Goal: Task Accomplishment & Management: Complete application form

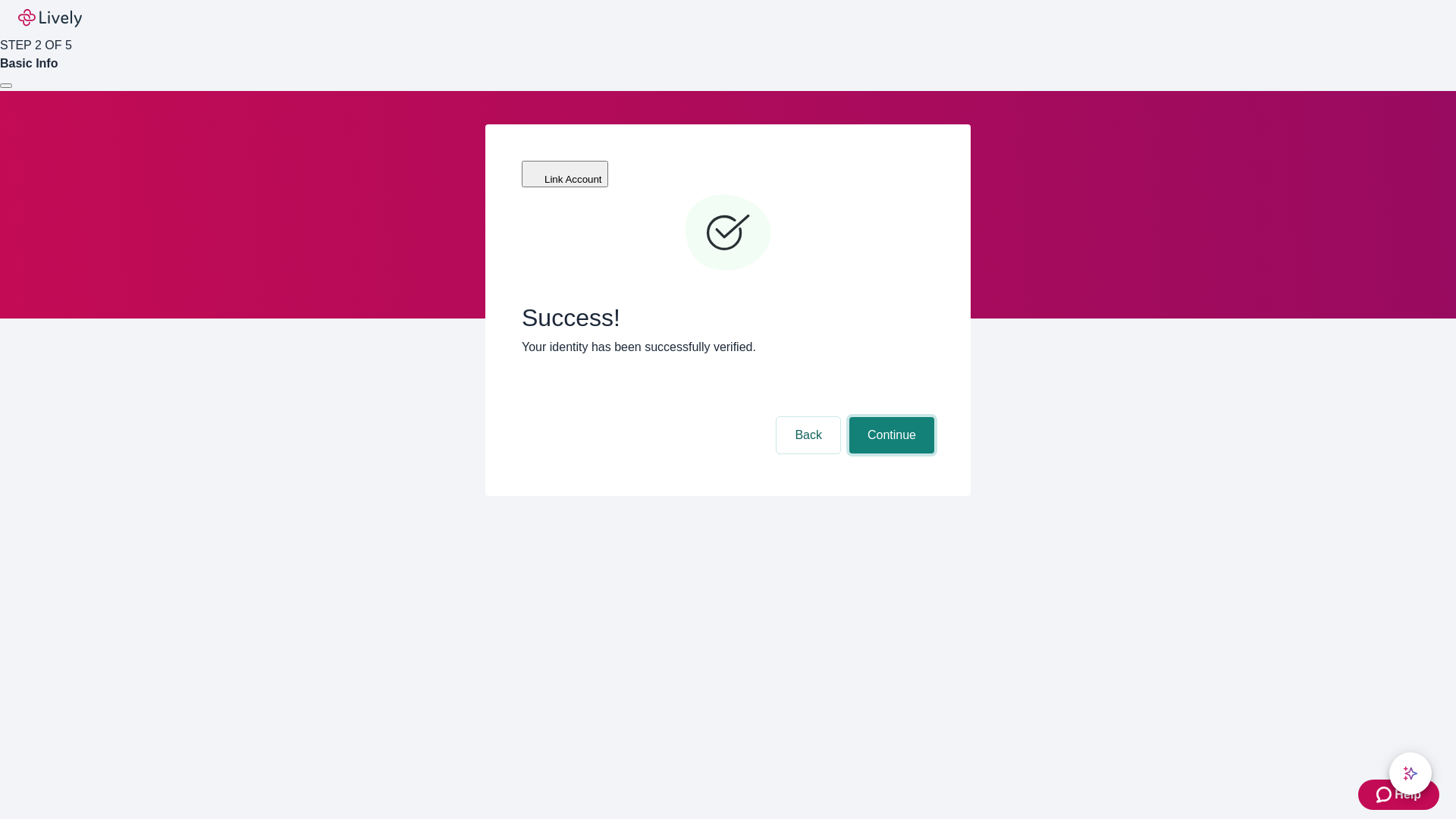
click at [890, 417] on button "Continue" at bounding box center [892, 436] width 85 height 37
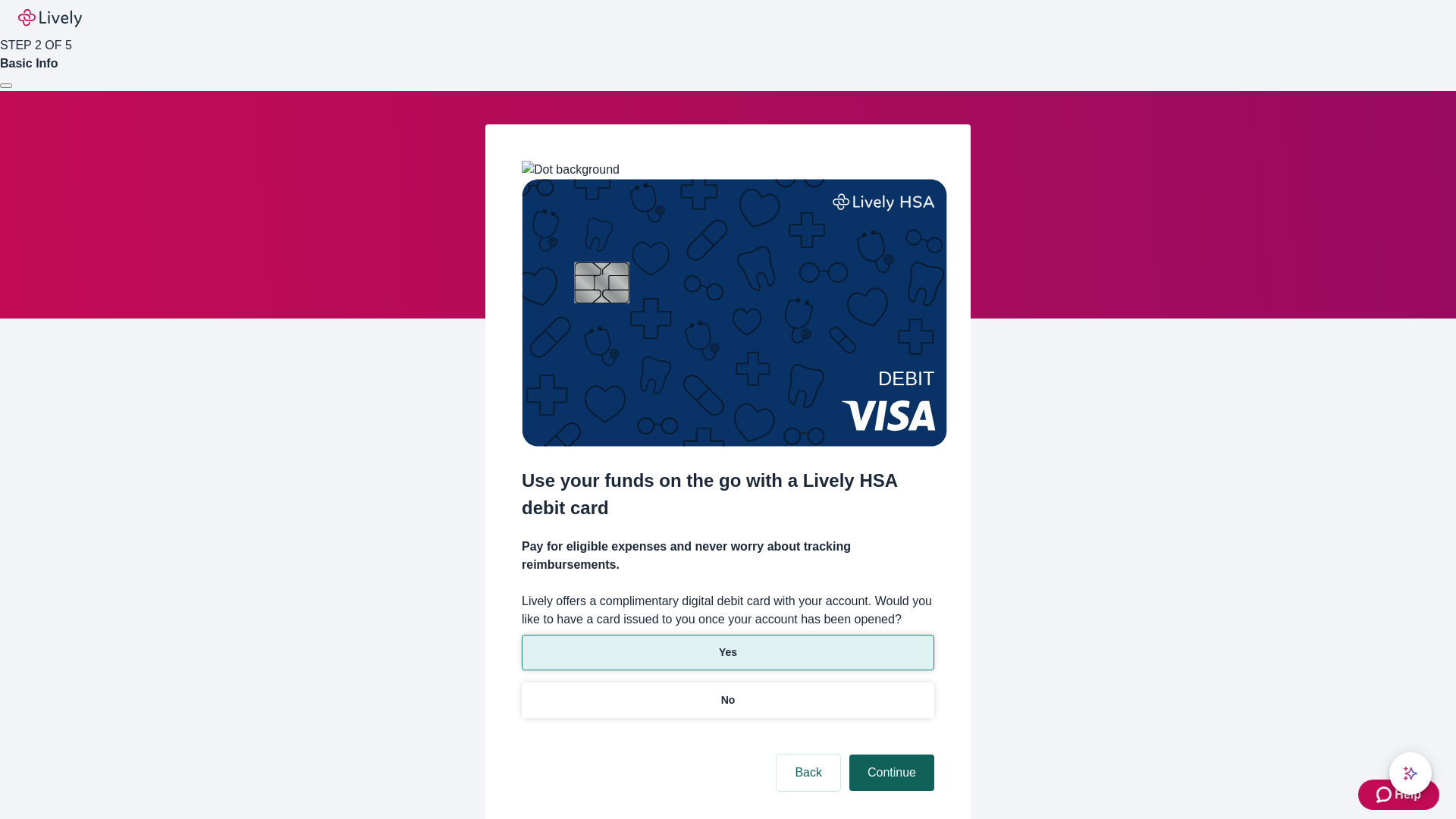
click at [727, 644] on p "Yes" at bounding box center [728, 652] width 18 height 16
click at [890, 755] on button "Continue" at bounding box center [892, 773] width 85 height 37
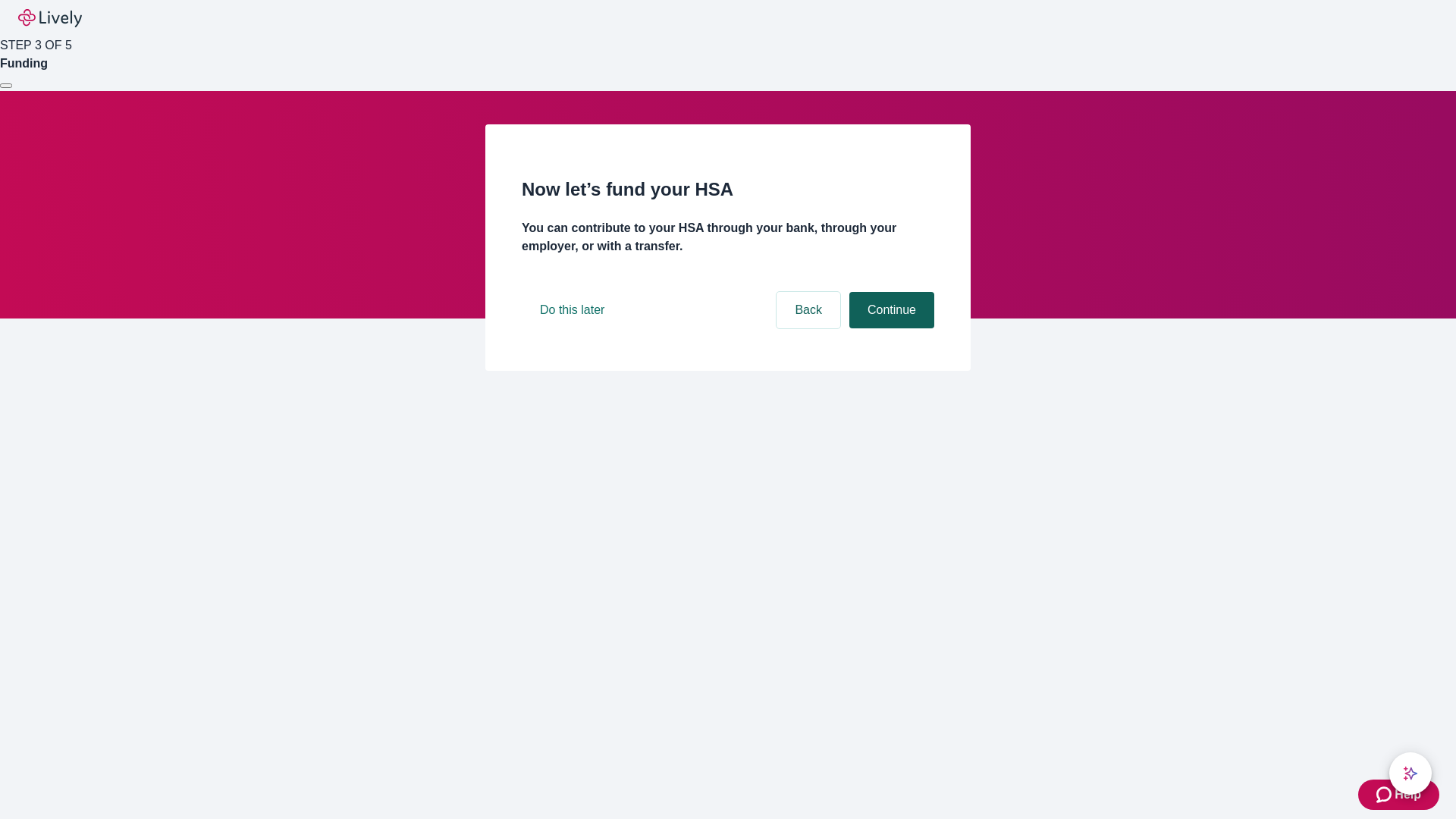
click at [890, 328] on button "Continue" at bounding box center [892, 311] width 85 height 37
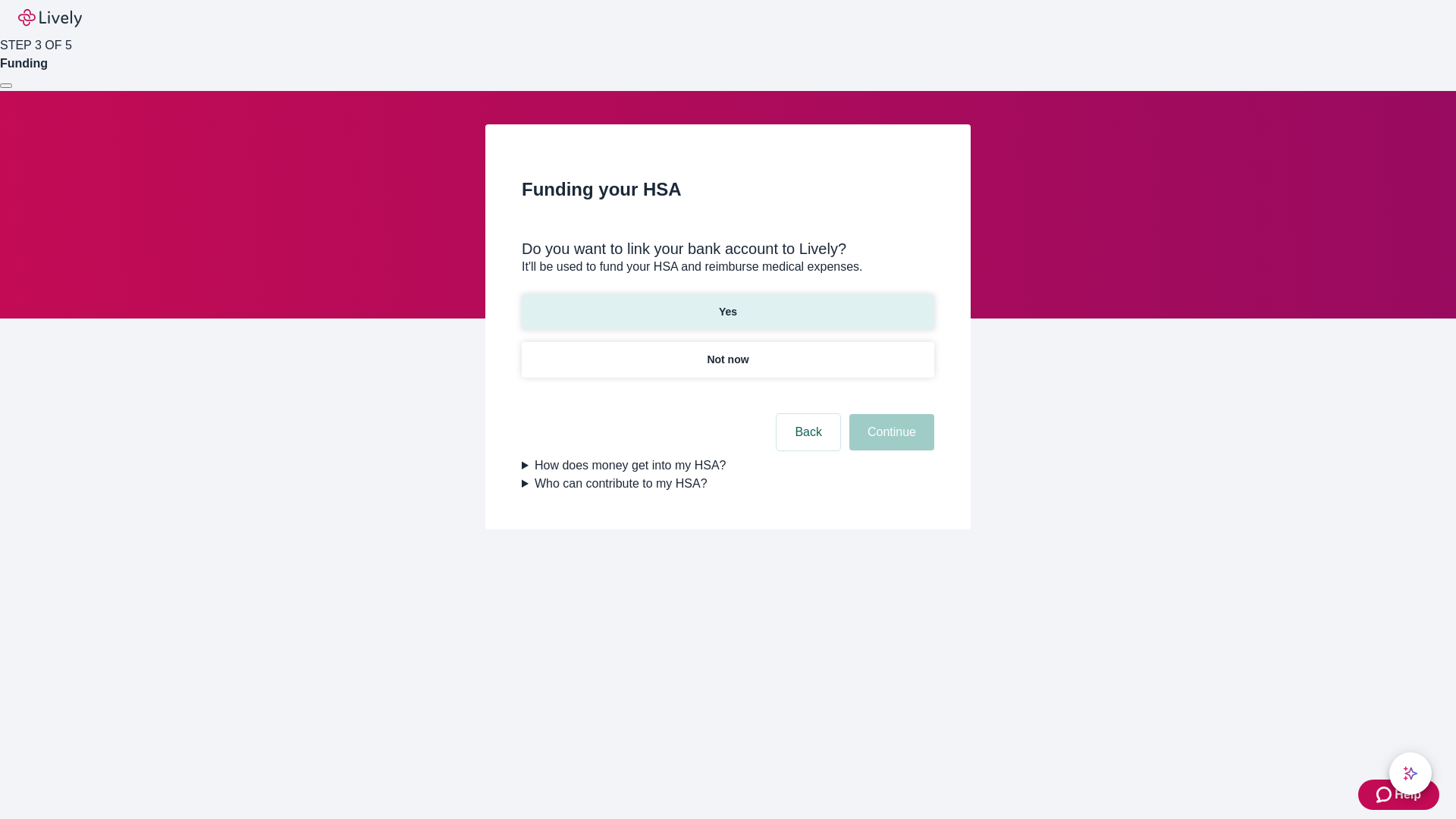
click at [727, 304] on p "Yes" at bounding box center [728, 312] width 18 height 16
click at [890, 414] on button "Continue" at bounding box center [892, 432] width 85 height 37
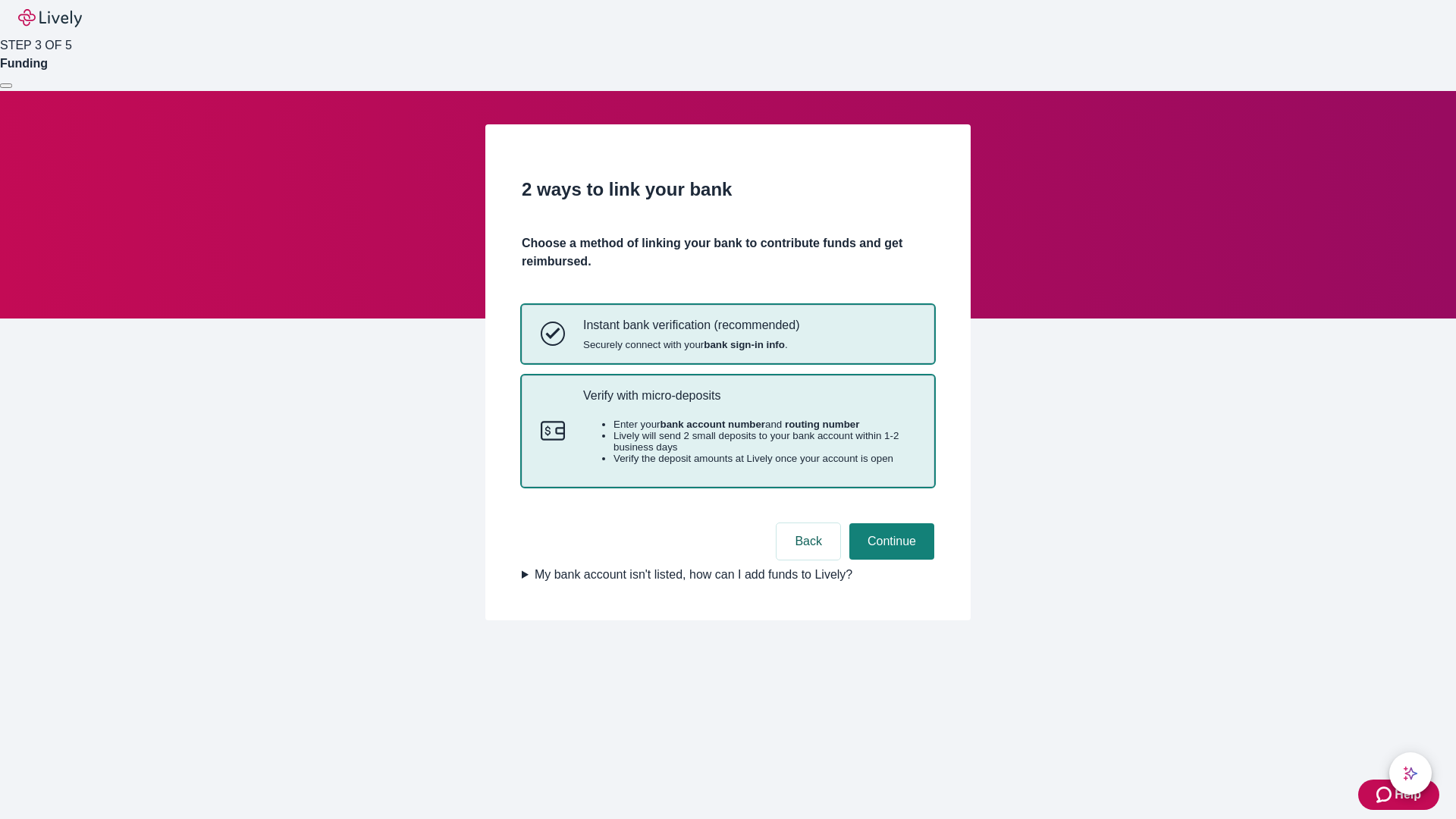
click at [748, 403] on p "Verify with micro-deposits" at bounding box center [748, 395] width 332 height 15
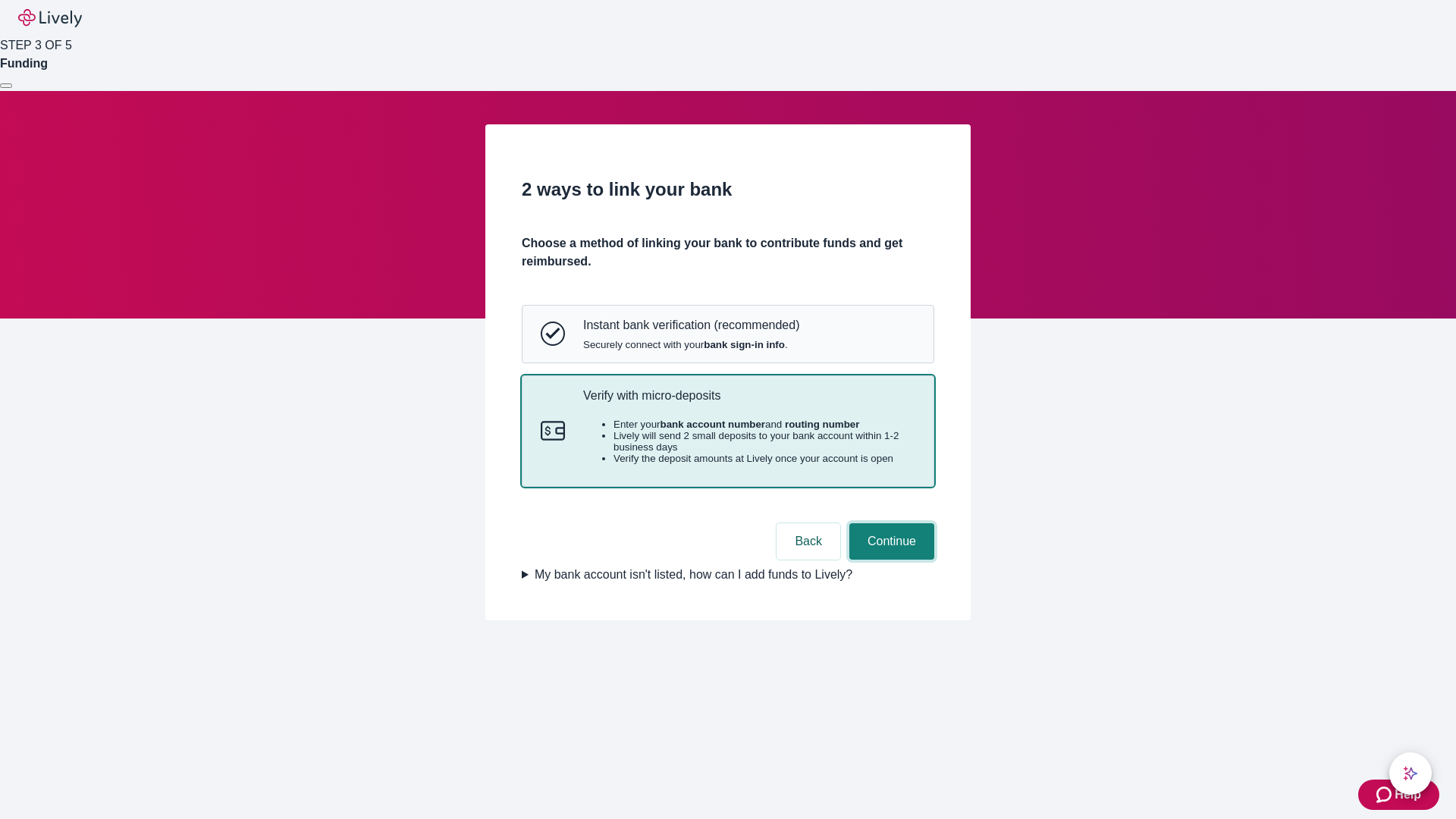
click at [890, 560] on button "Continue" at bounding box center [892, 541] width 85 height 37
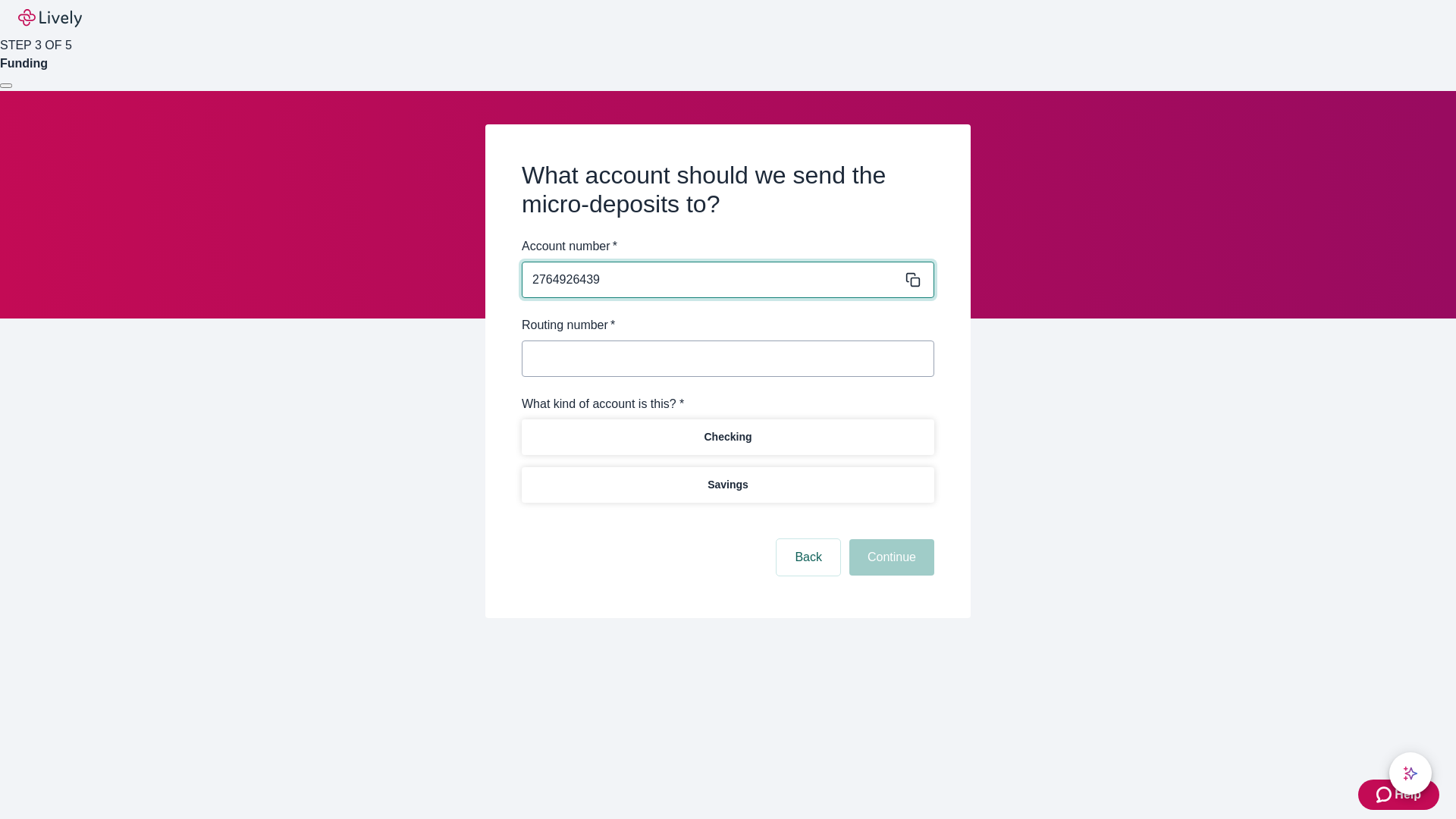
type input "2764926439"
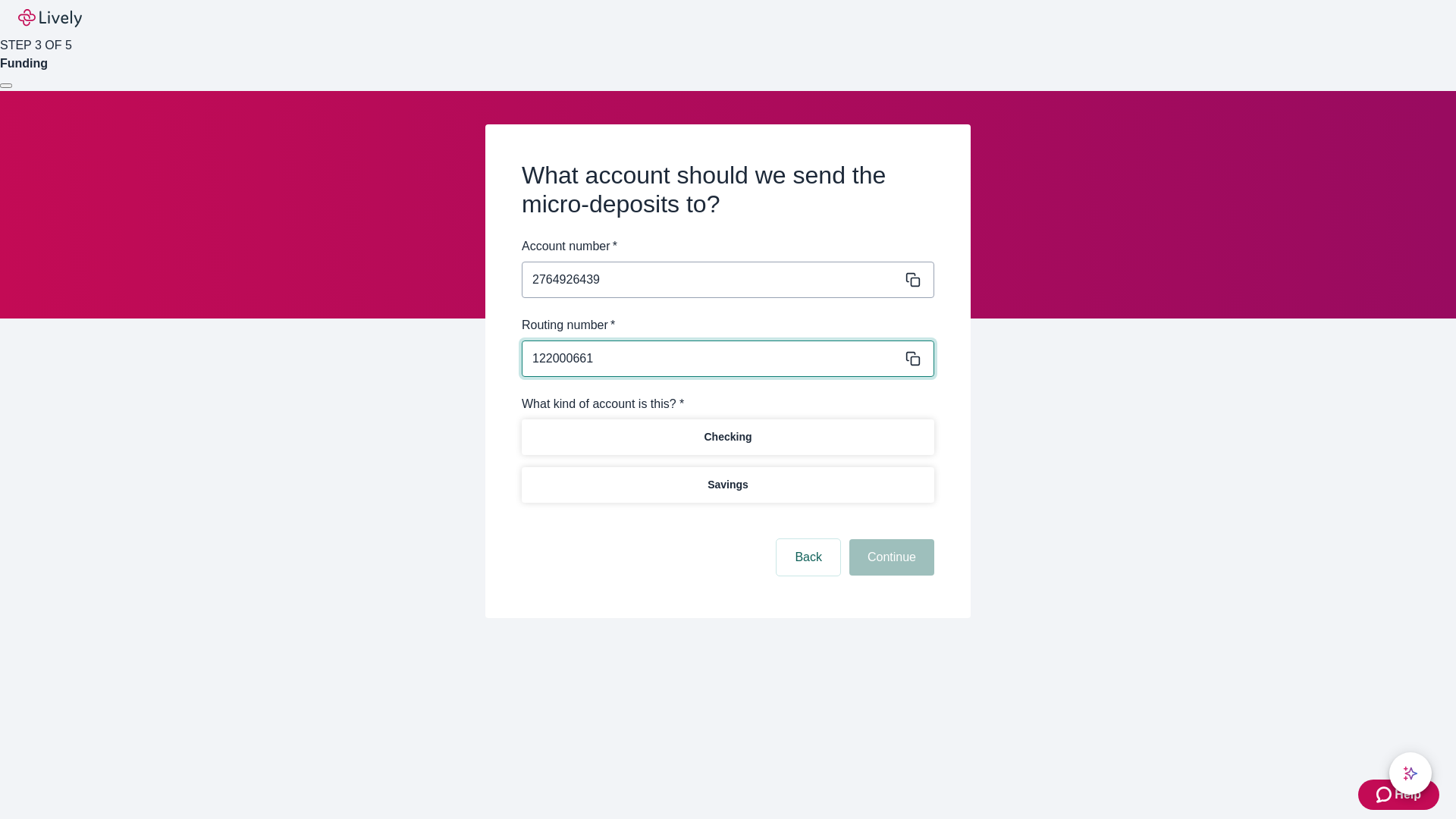
type input "122000661"
click at [727, 436] on p "Checking" at bounding box center [727, 437] width 48 height 16
click at [890, 560] on button "Continue" at bounding box center [892, 557] width 85 height 37
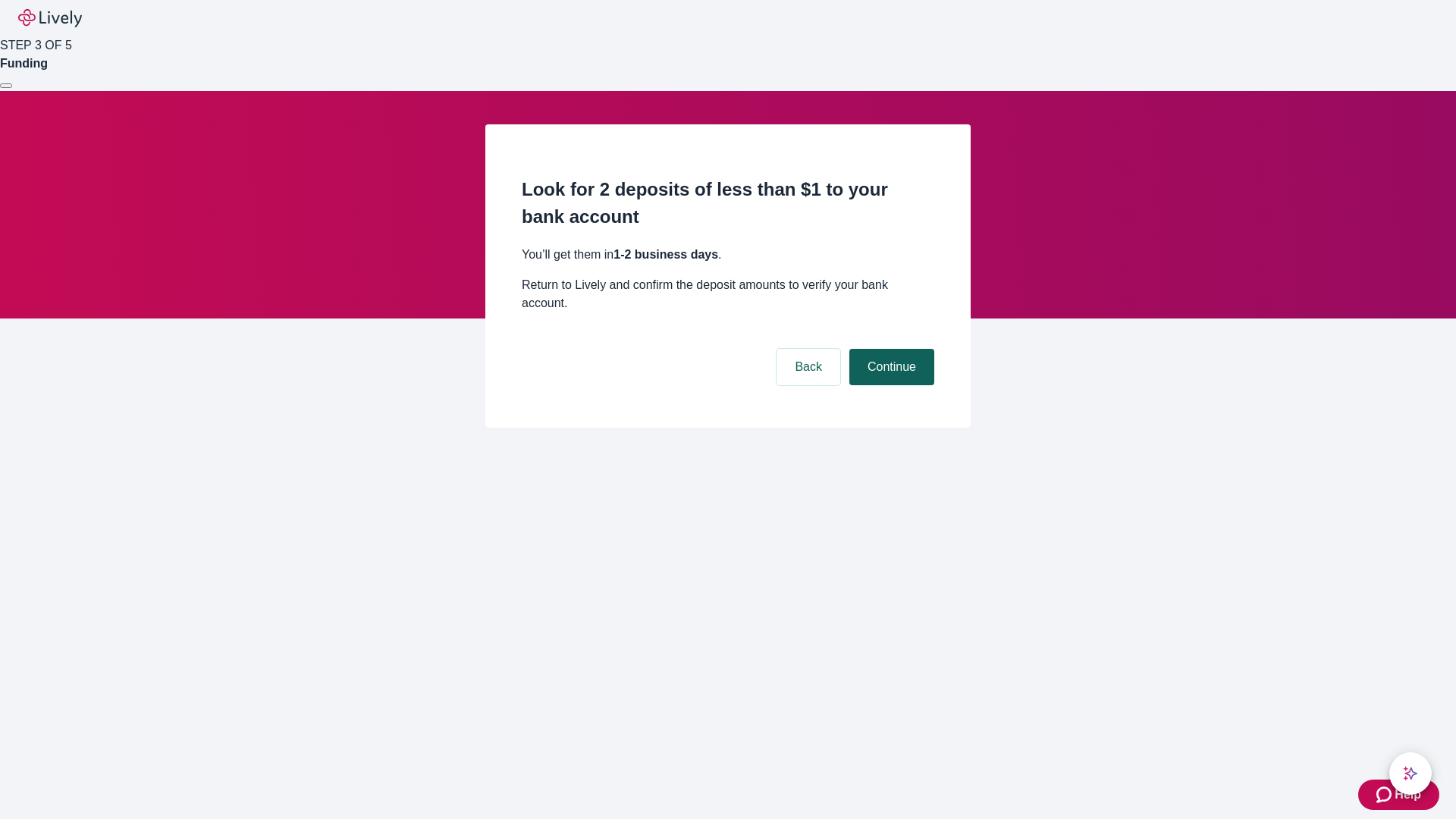
click at [890, 348] on button "Continue" at bounding box center [892, 367] width 85 height 37
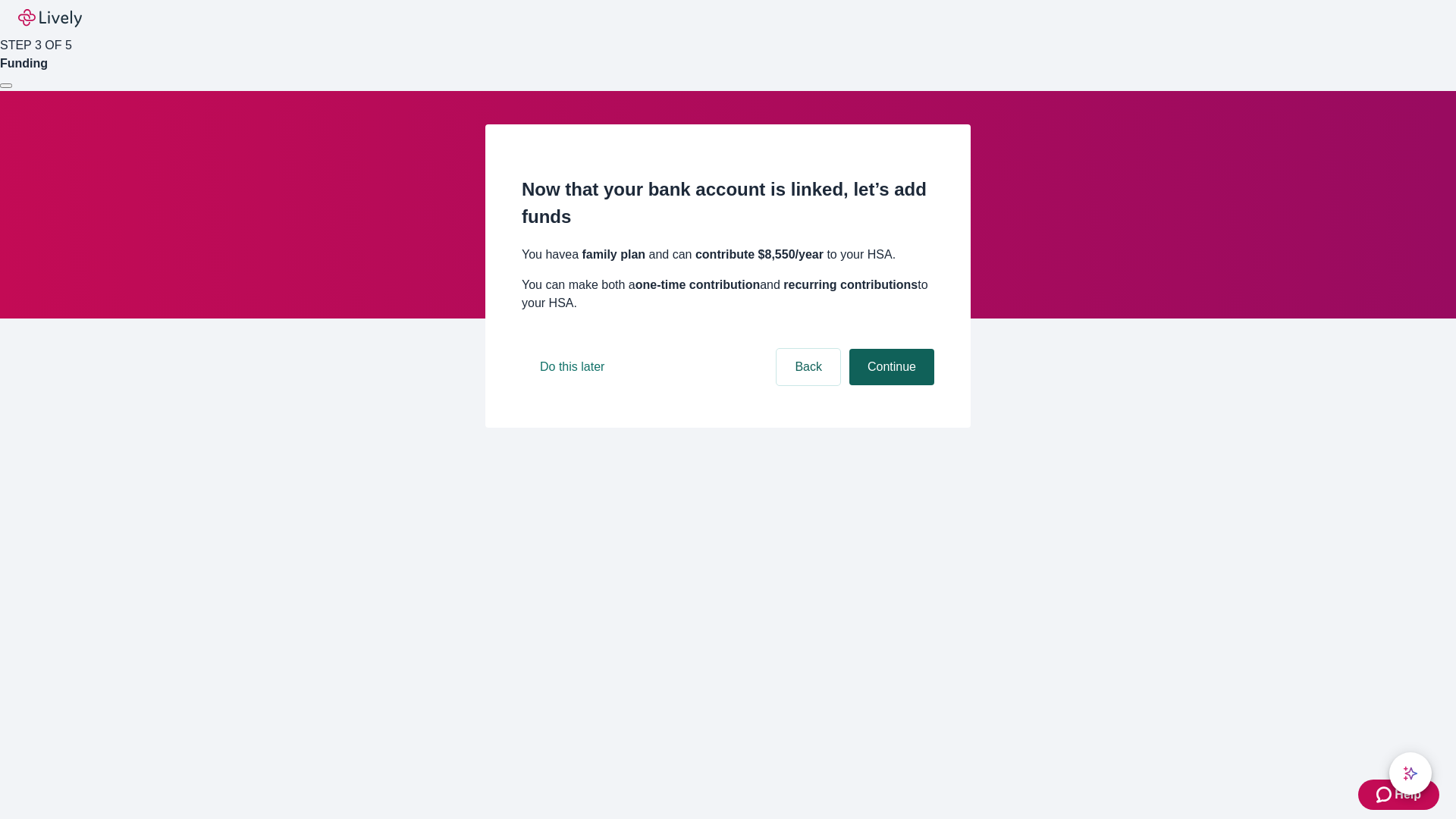
click at [890, 385] on button "Continue" at bounding box center [892, 367] width 85 height 37
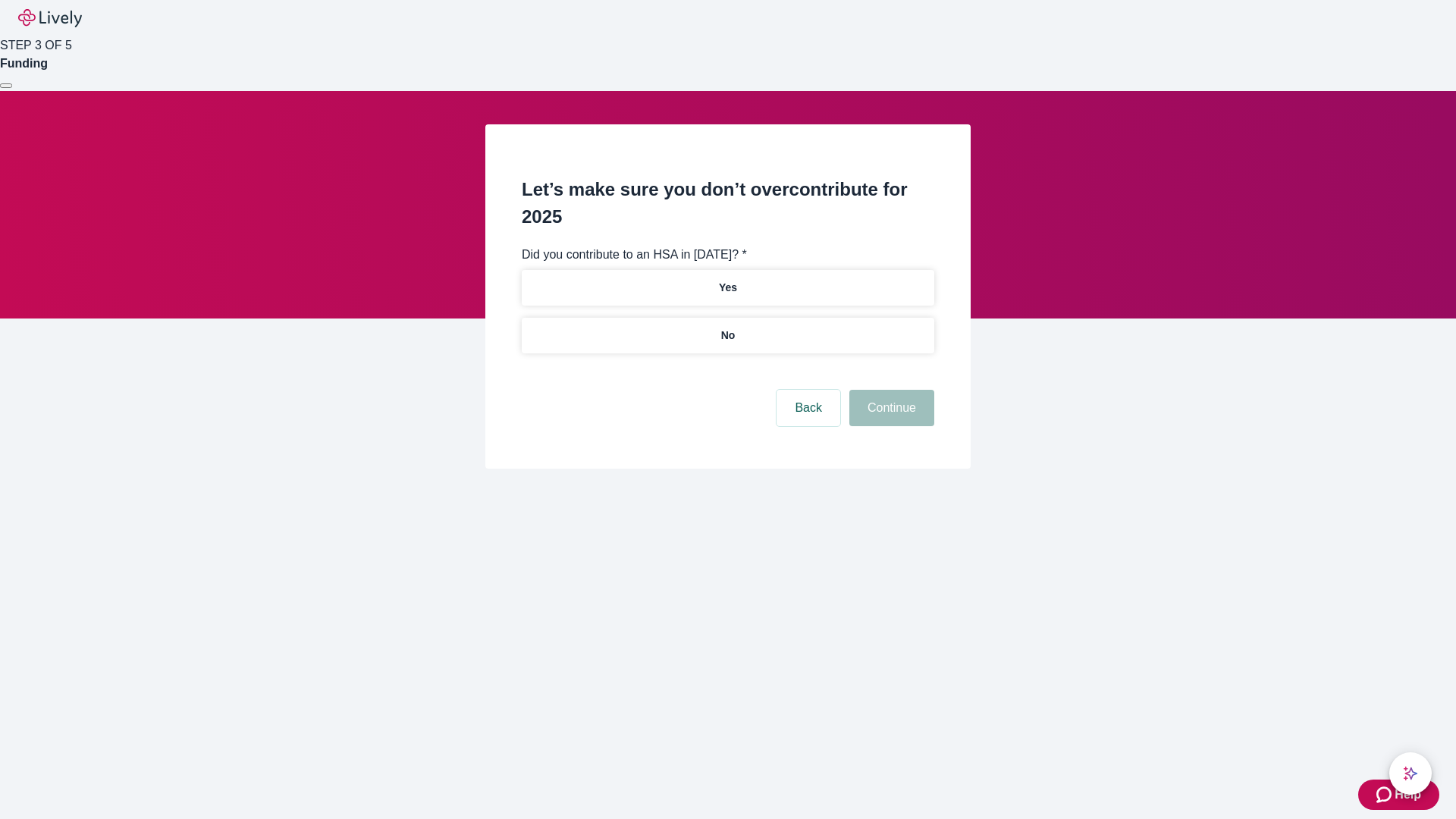
click at [727, 327] on p "No" at bounding box center [728, 335] width 15 height 16
click at [890, 390] on button "Continue" at bounding box center [892, 408] width 85 height 37
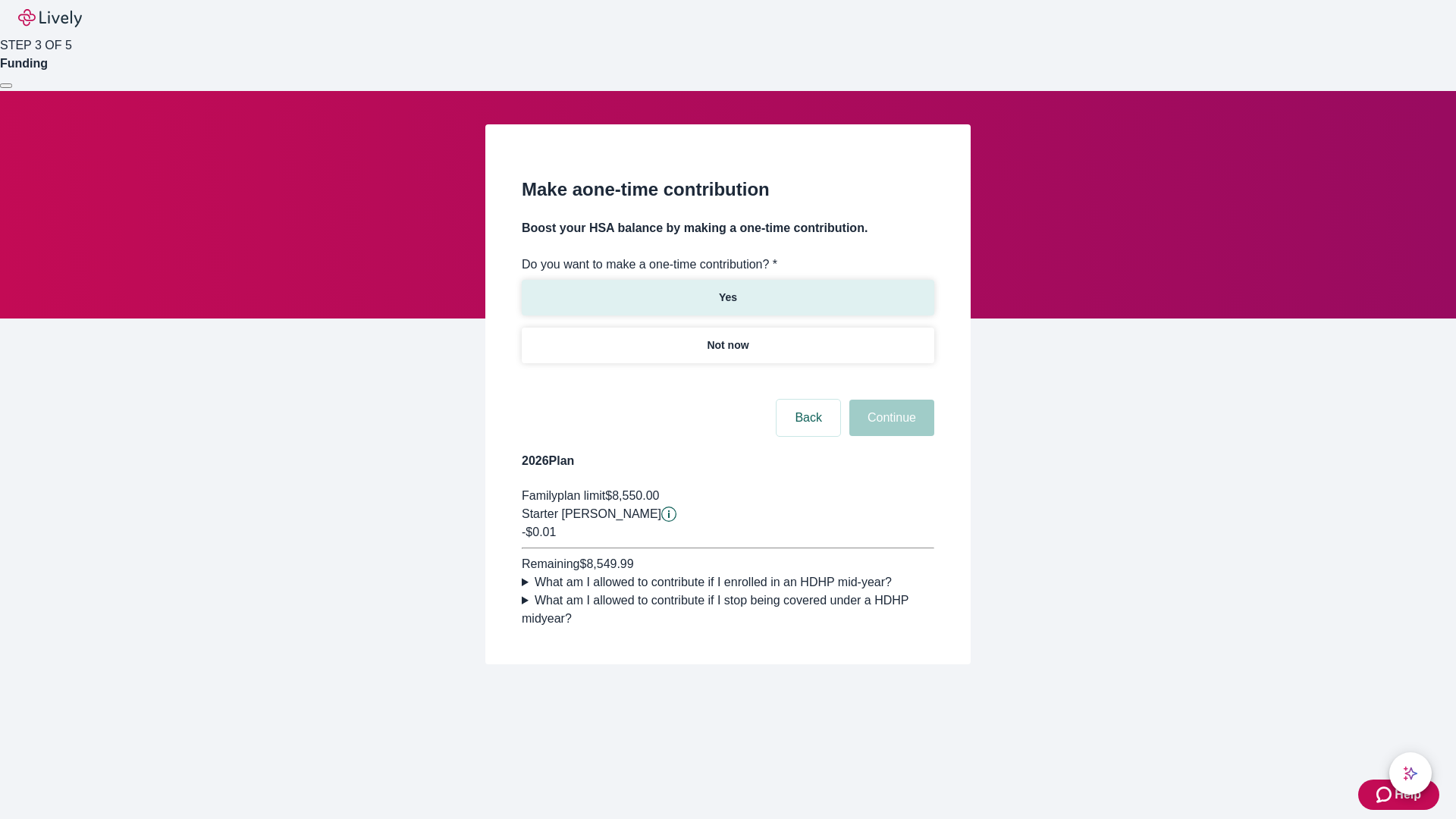
click at [727, 290] on p "Yes" at bounding box center [728, 297] width 18 height 16
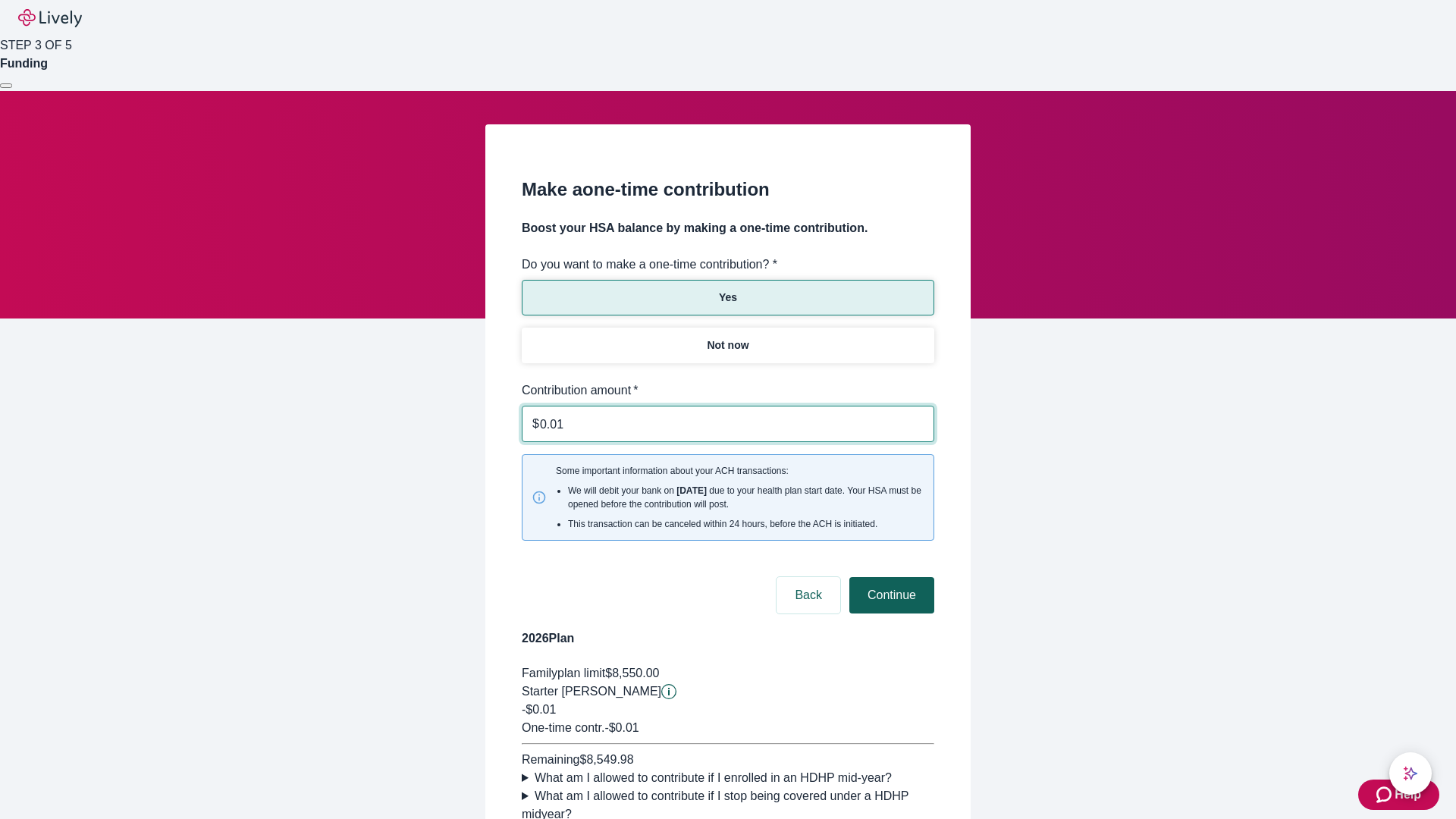
type input "0.01"
click at [890, 577] on button "Continue" at bounding box center [892, 596] width 85 height 37
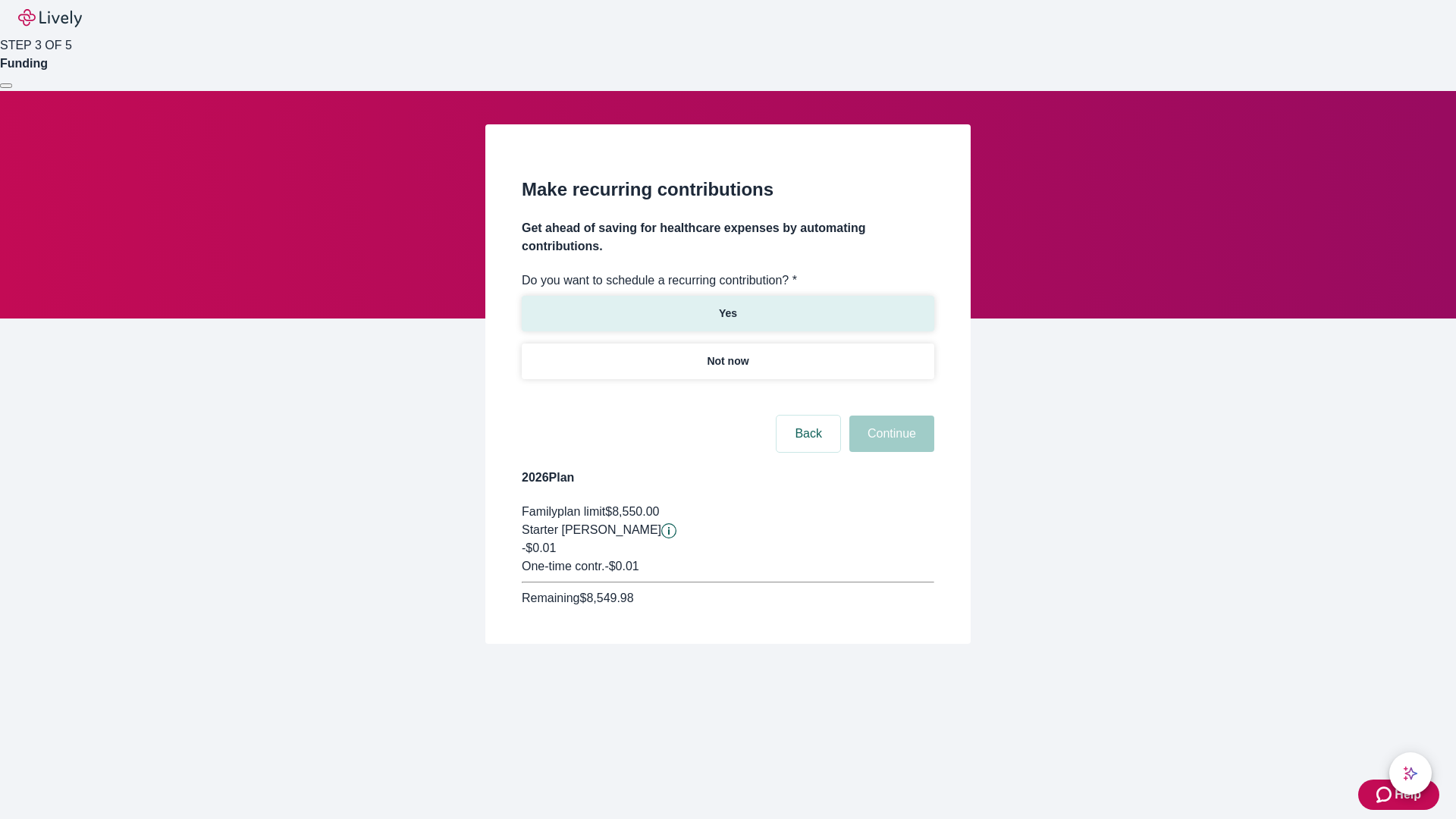
click at [727, 305] on p "Yes" at bounding box center [728, 313] width 18 height 16
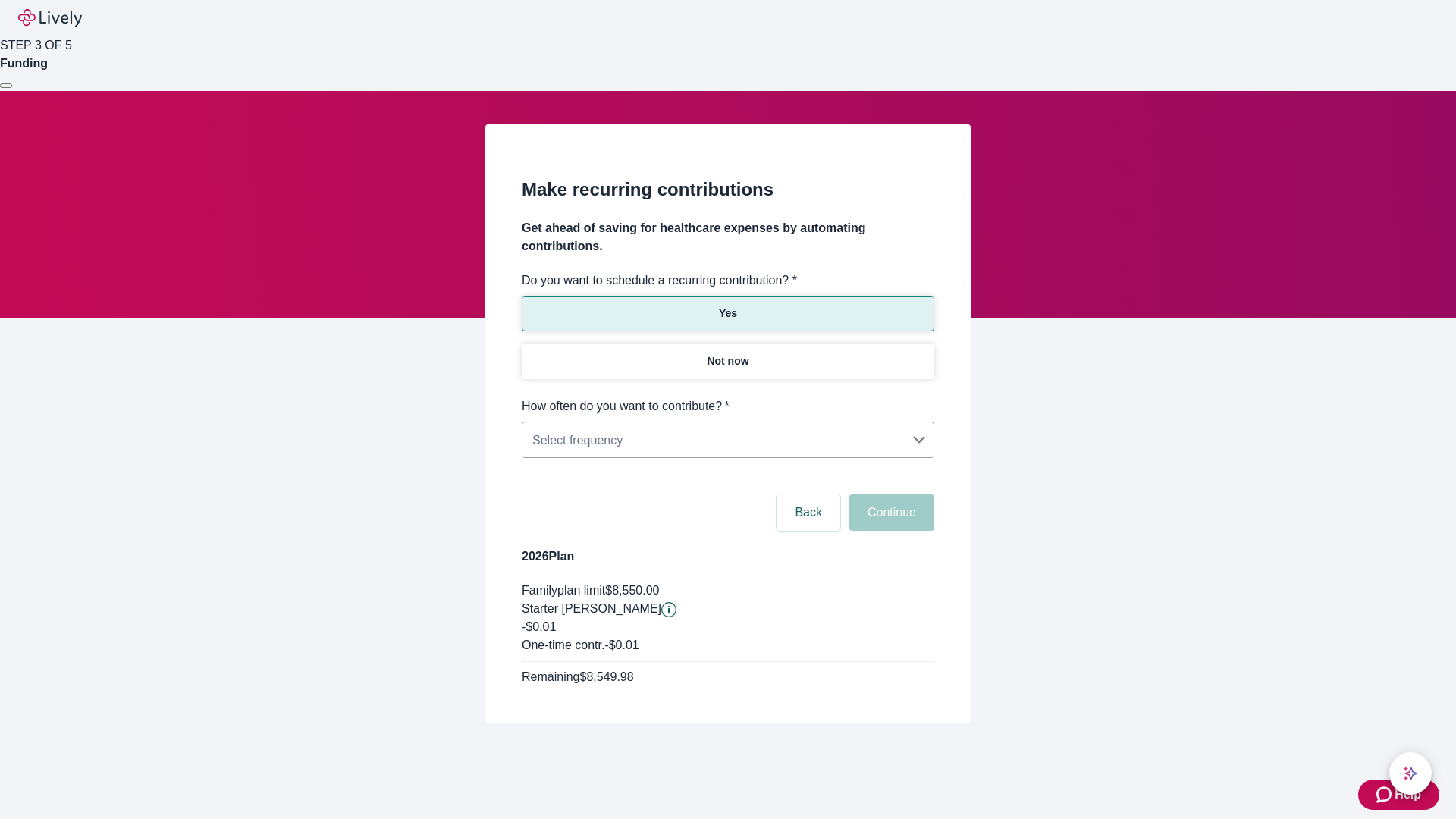
click at [727, 397] on body "Help STEP 3 OF 5 Funding Make recurring contributions Get ahead of saving for h…" at bounding box center [728, 397] width 1456 height 795
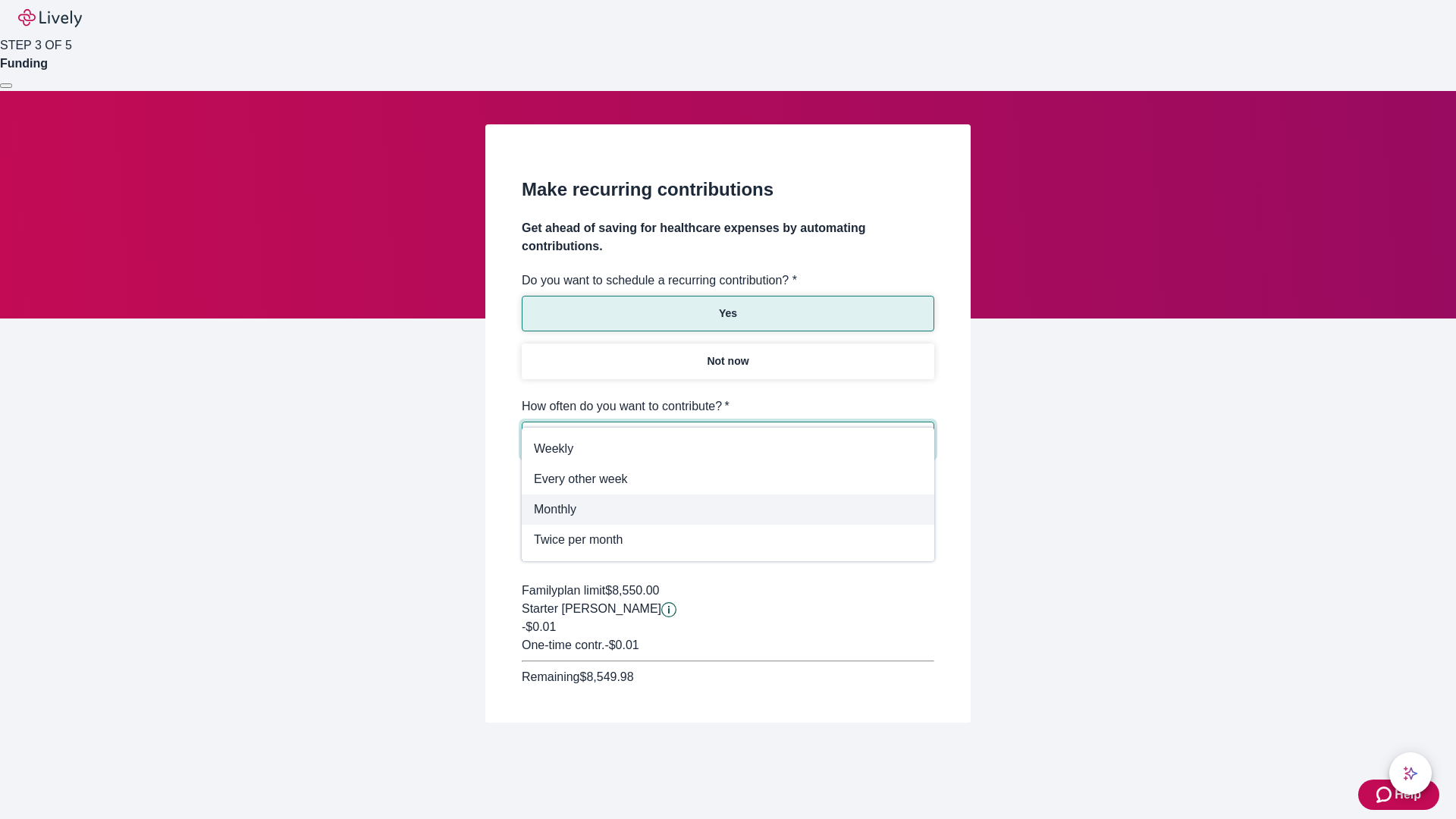
click at [728, 509] on span "Monthly" at bounding box center [728, 509] width 388 height 18
type input "Monthly"
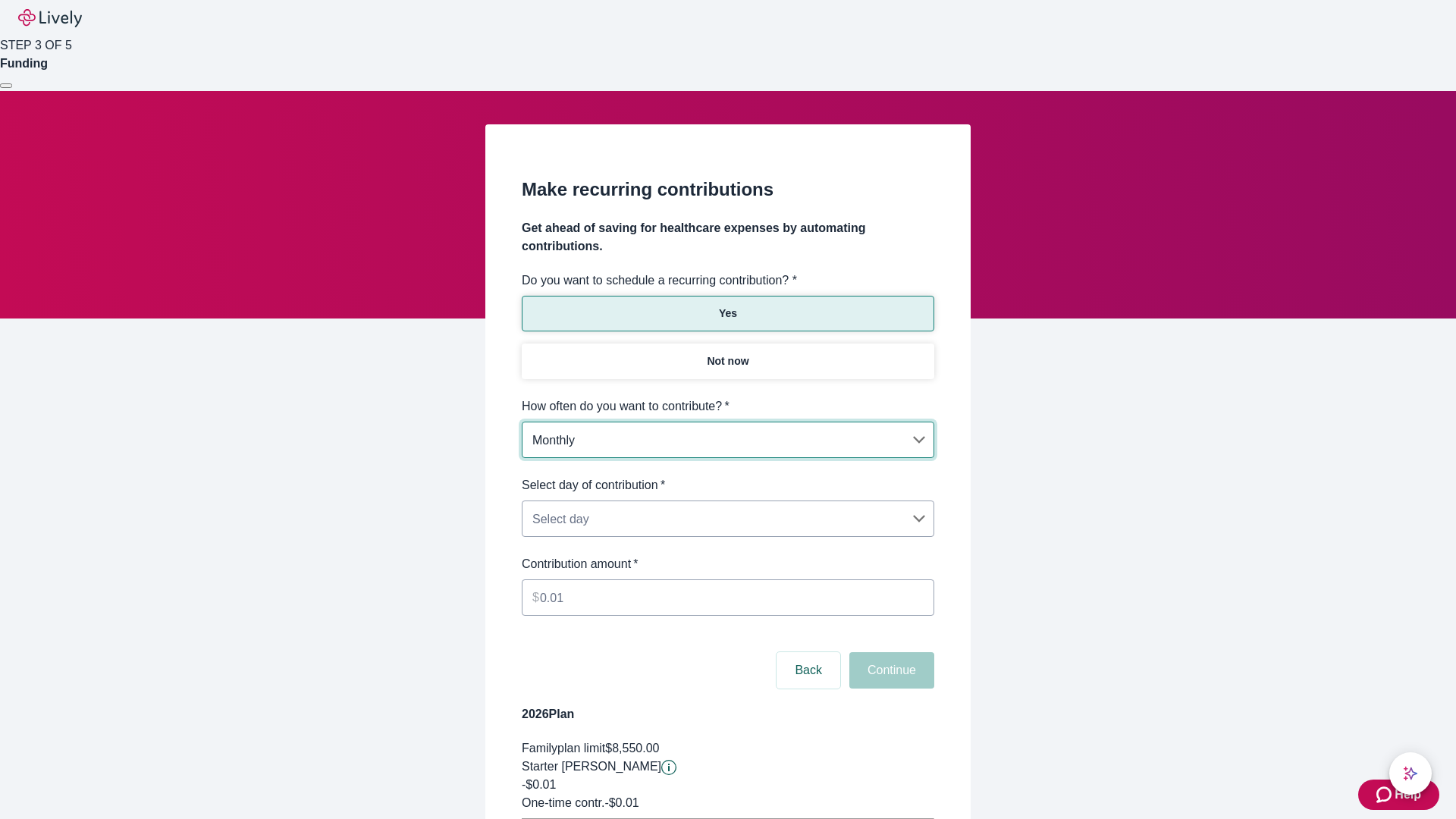
click at [727, 476] on body "Help STEP 3 OF 5 Funding Make recurring contributions Get ahead of saving for h…" at bounding box center [728, 476] width 1456 height 953
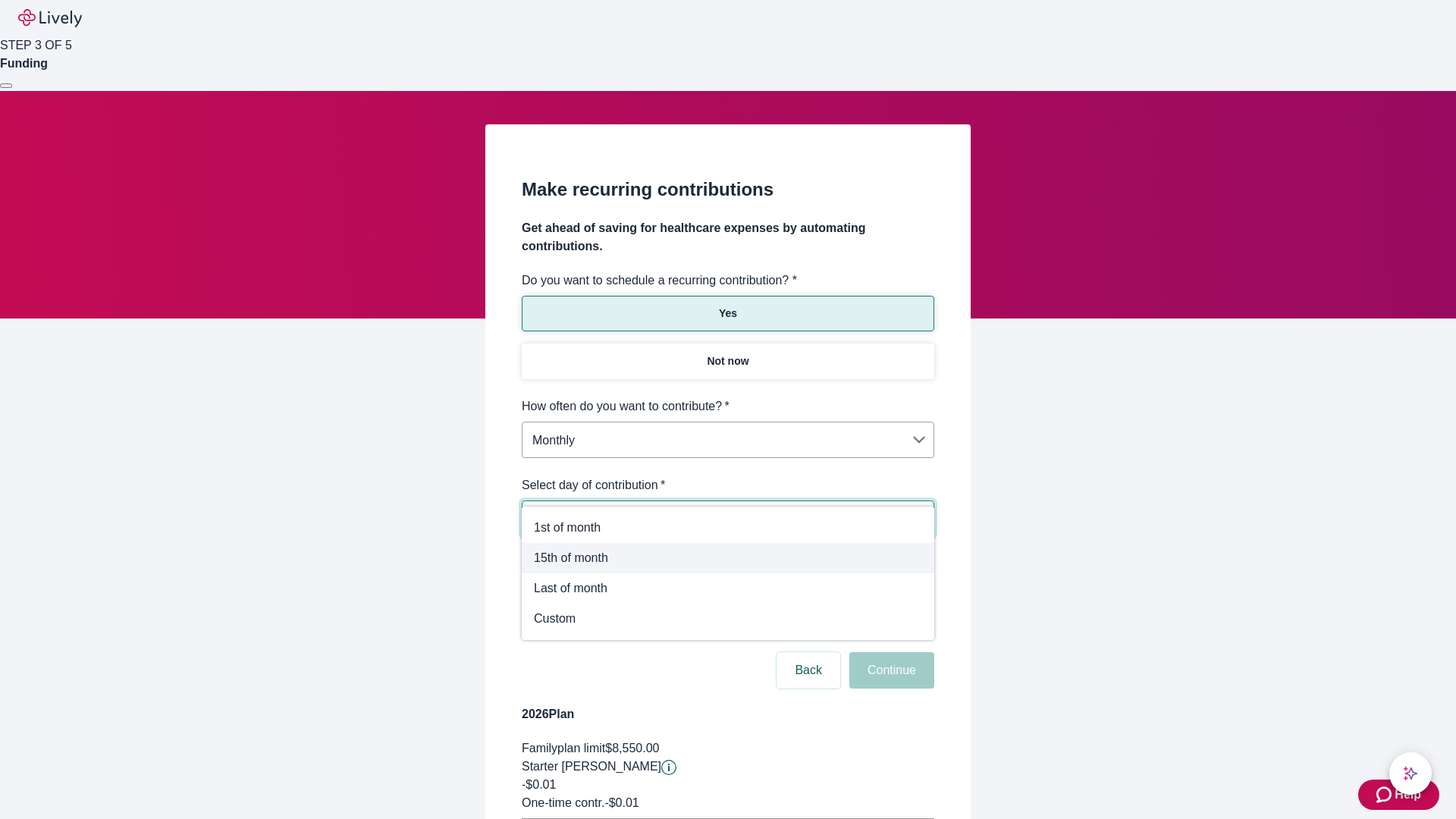
click at [728, 558] on span "15th of month" at bounding box center [728, 558] width 388 height 18
type input "Monthly15th"
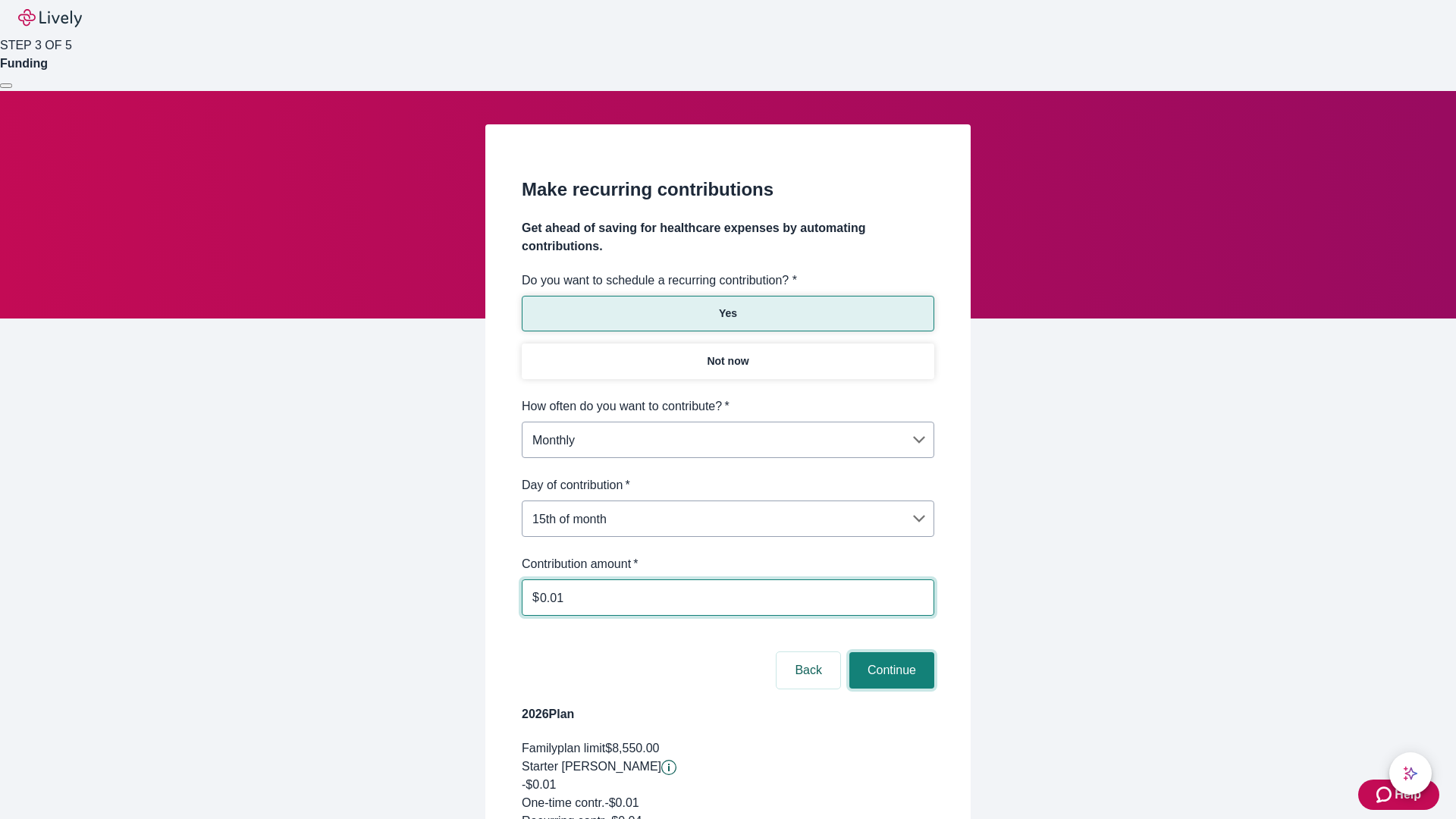
click at [890, 652] on button "Continue" at bounding box center [892, 670] width 85 height 37
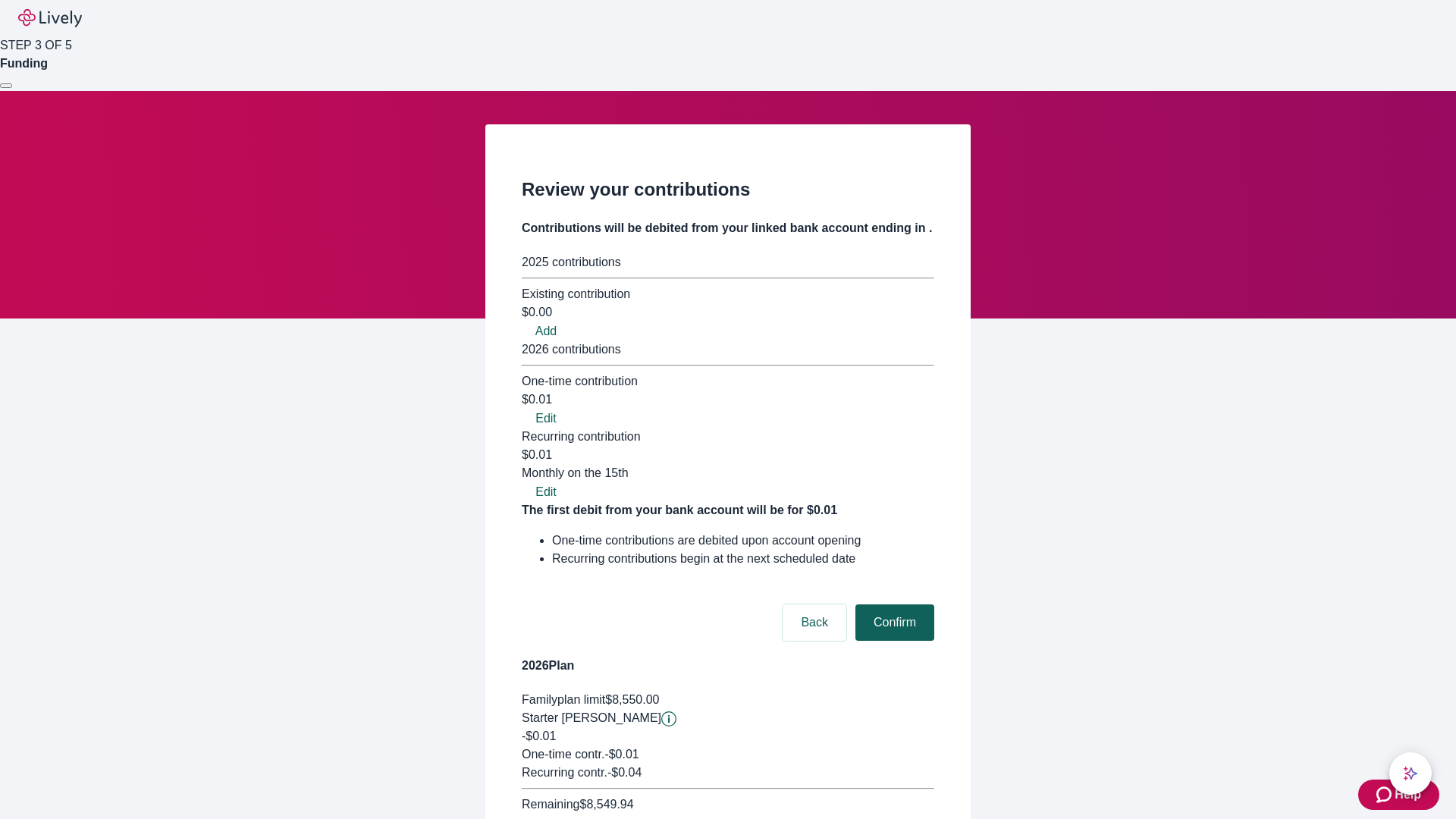
click at [893, 604] on button "Confirm" at bounding box center [894, 622] width 79 height 37
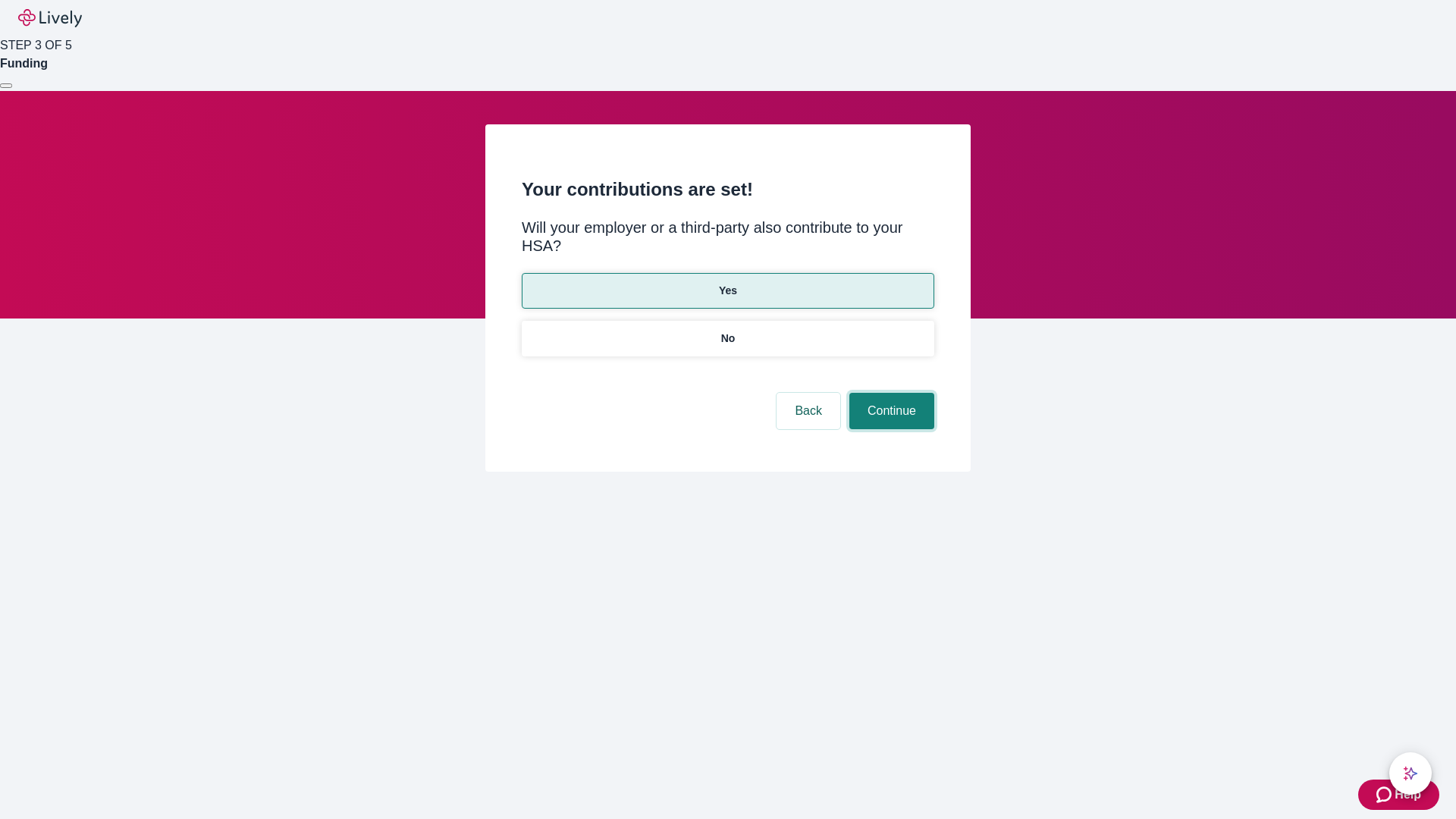
click at [890, 392] on button "Continue" at bounding box center [892, 411] width 85 height 37
